Goal: Information Seeking & Learning: Learn about a topic

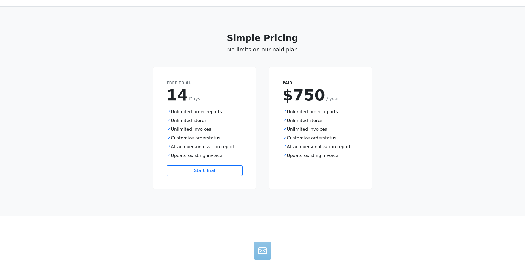
scroll to position [244, 0]
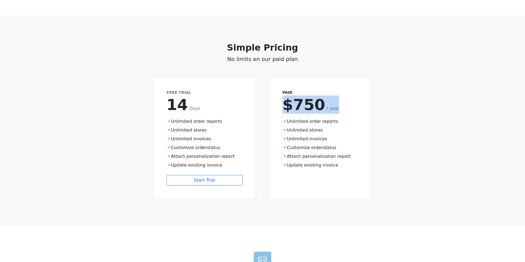
drag, startPoint x: 279, startPoint y: 101, endPoint x: 341, endPoint y: 101, distance: 61.9
click at [341, 101] on div "Paid $750 / year Unlimited order reports Unlimited stores Unlimited invoices Cu…" at bounding box center [321, 138] width 102 height 122
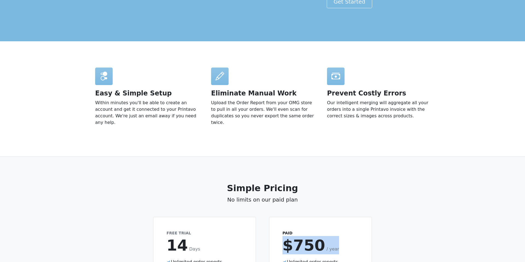
scroll to position [0, 0]
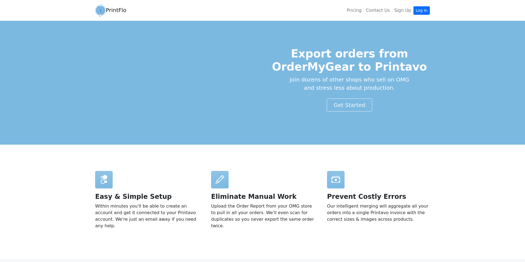
click at [113, 7] on link "PrintFlo" at bounding box center [110, 10] width 31 height 16
click at [108, 11] on link "PrintFlo" at bounding box center [110, 10] width 31 height 16
